Goal: Task Accomplishment & Management: Use online tool/utility

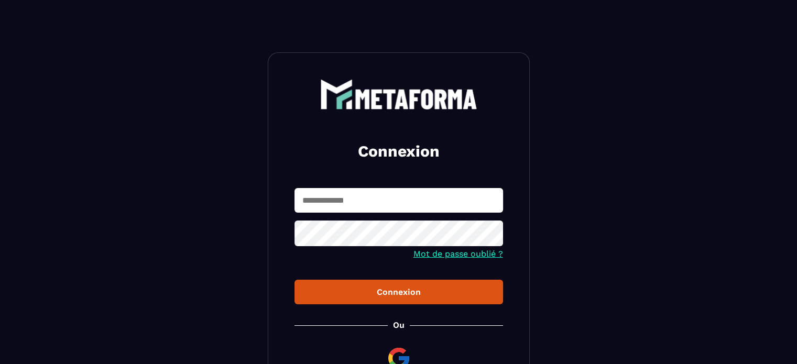
type input "**********"
click at [403, 300] on button "Connexion" at bounding box center [399, 292] width 209 height 25
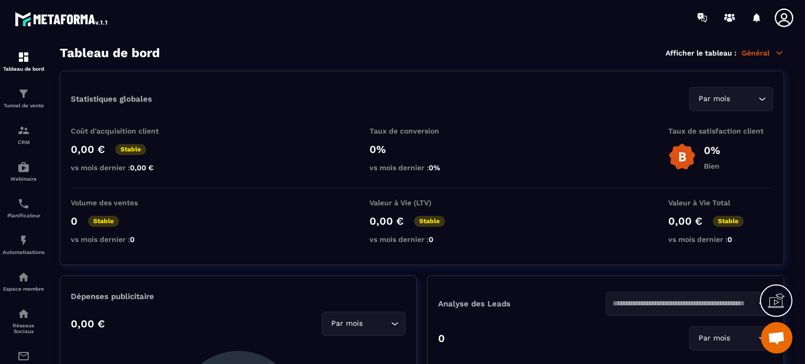
click at [774, 335] on span "Ouvrir le chat" at bounding box center [776, 339] width 17 height 15
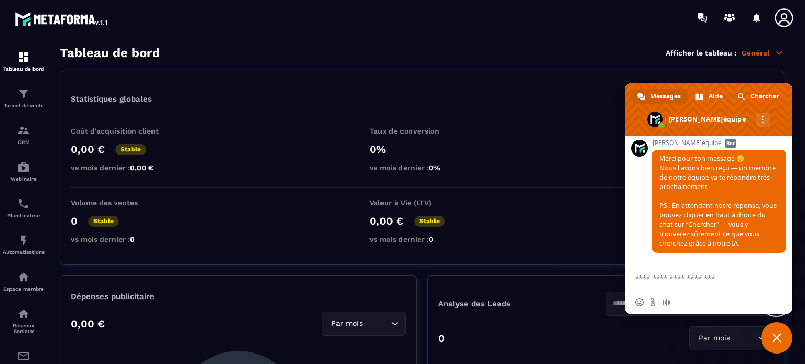
scroll to position [2145, 0]
click at [26, 107] on p "Tunnel de vente" at bounding box center [24, 106] width 42 height 6
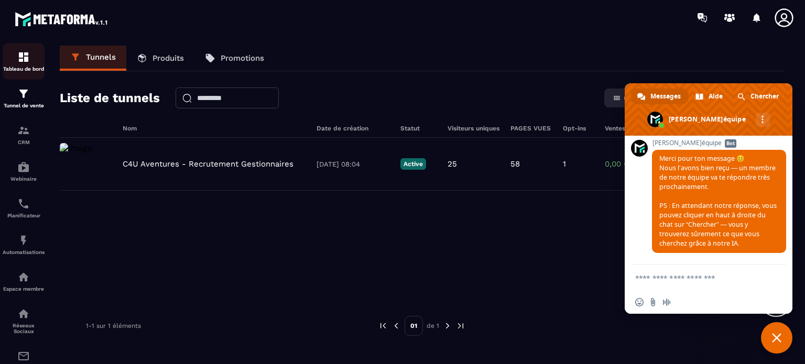
click at [28, 58] on img at bounding box center [23, 57] width 13 height 13
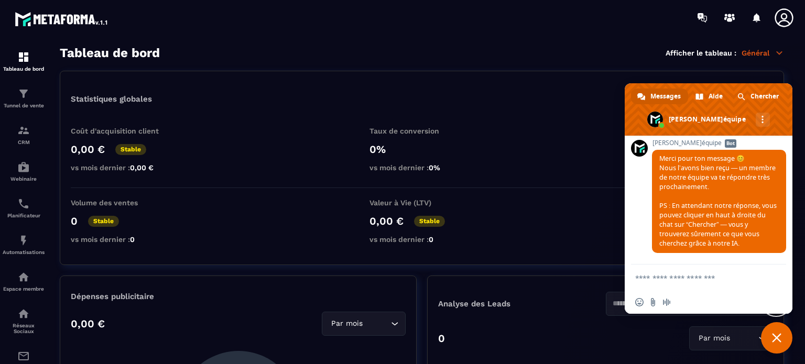
click at [768, 335] on span "Fermer le chat" at bounding box center [776, 337] width 31 height 31
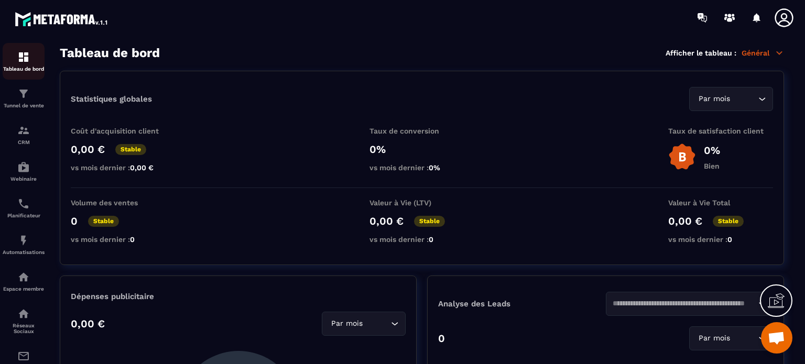
click at [25, 64] on div "Tableau de bord" at bounding box center [24, 61] width 42 height 21
click at [27, 102] on div "Tunnel de vente" at bounding box center [24, 98] width 42 height 21
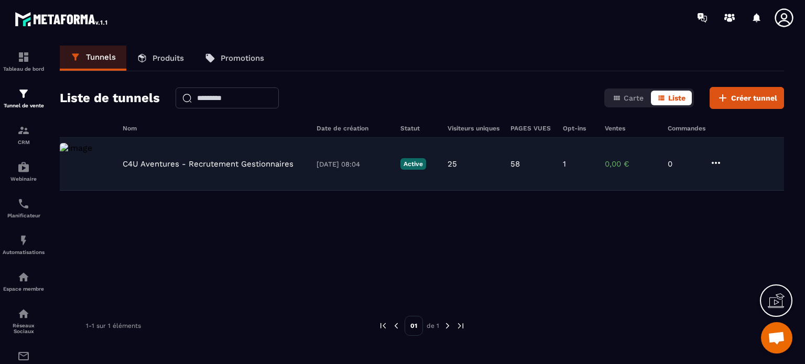
click at [92, 153] on img at bounding box center [76, 148] width 33 height 10
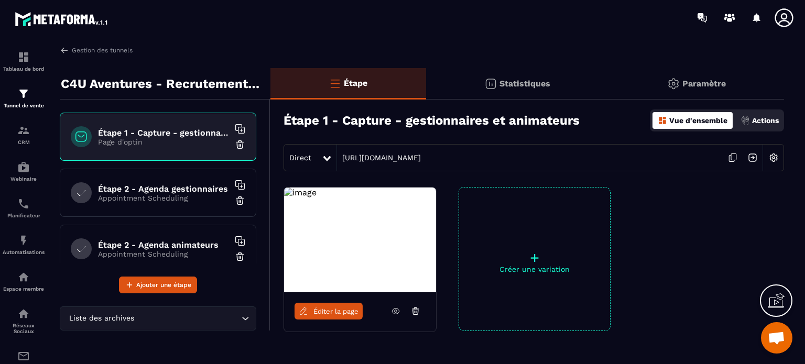
click at [341, 308] on span "Éditer la page" at bounding box center [336, 312] width 45 height 8
